Goal: Check status: Check status

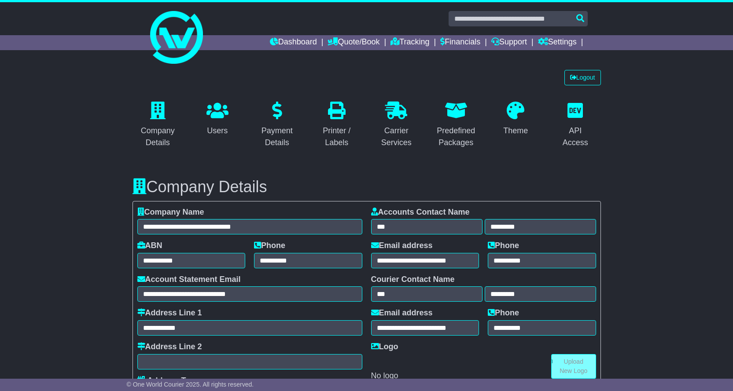
select select "**********"
select select "**"
click at [405, 40] on link "Tracking" at bounding box center [409, 42] width 39 height 15
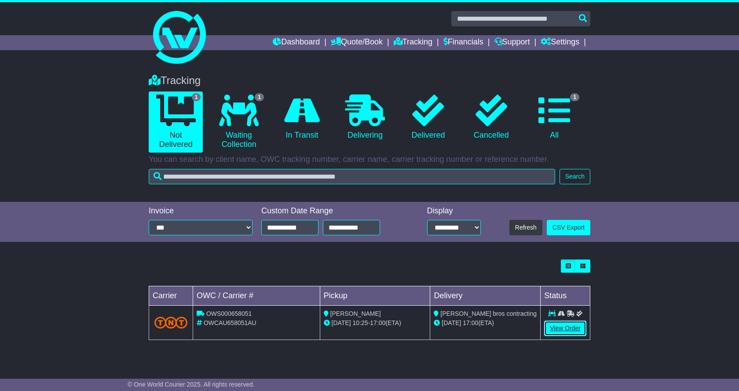
click at [558, 330] on link "View Order" at bounding box center [565, 328] width 42 height 15
